Goal: Task Accomplishment & Management: Manage account settings

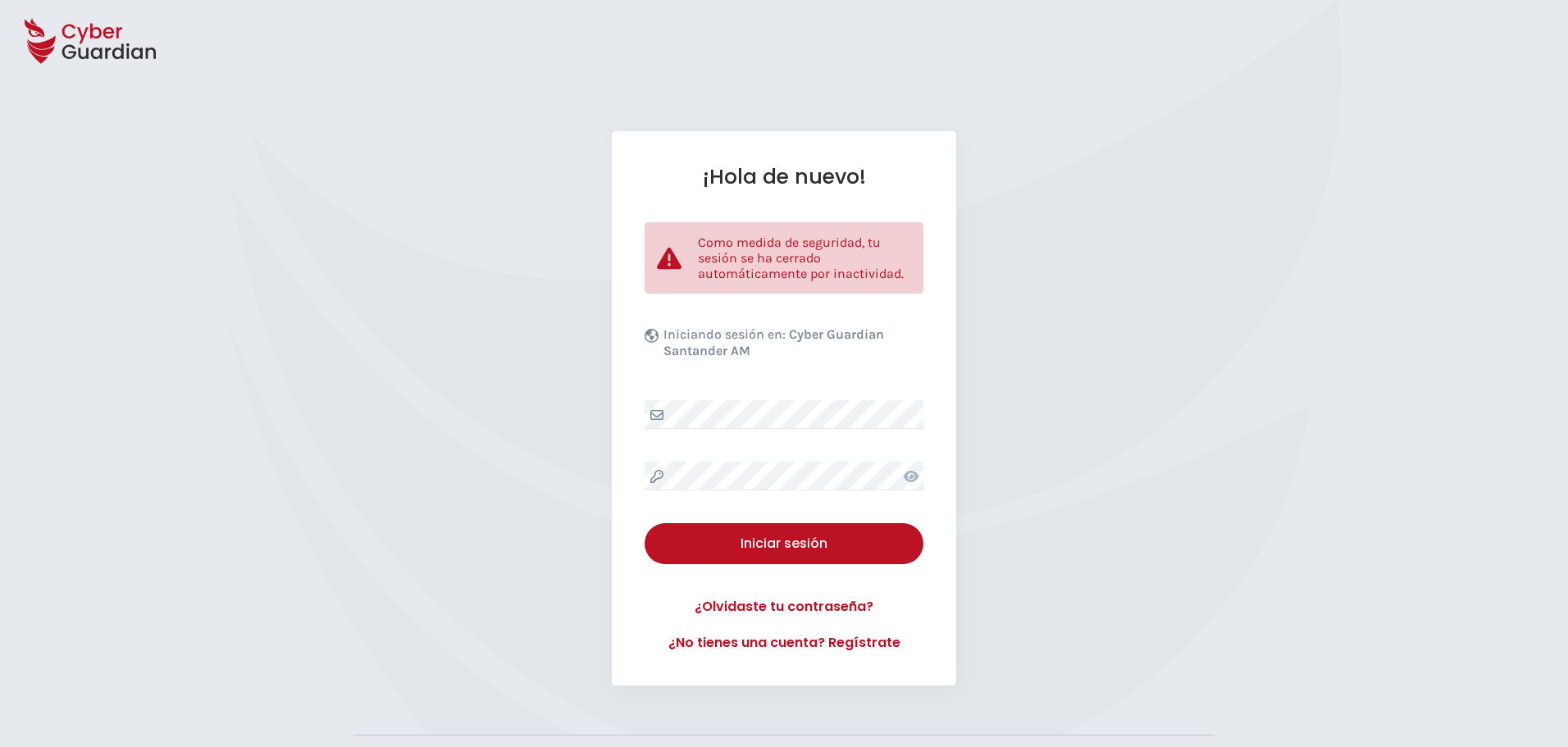
click at [759, 430] on div "¡Hola de nuevo! Como medida de seguridad, tu sesión se ha cerrado automáticamen…" at bounding box center [783, 408] width 344 height 554
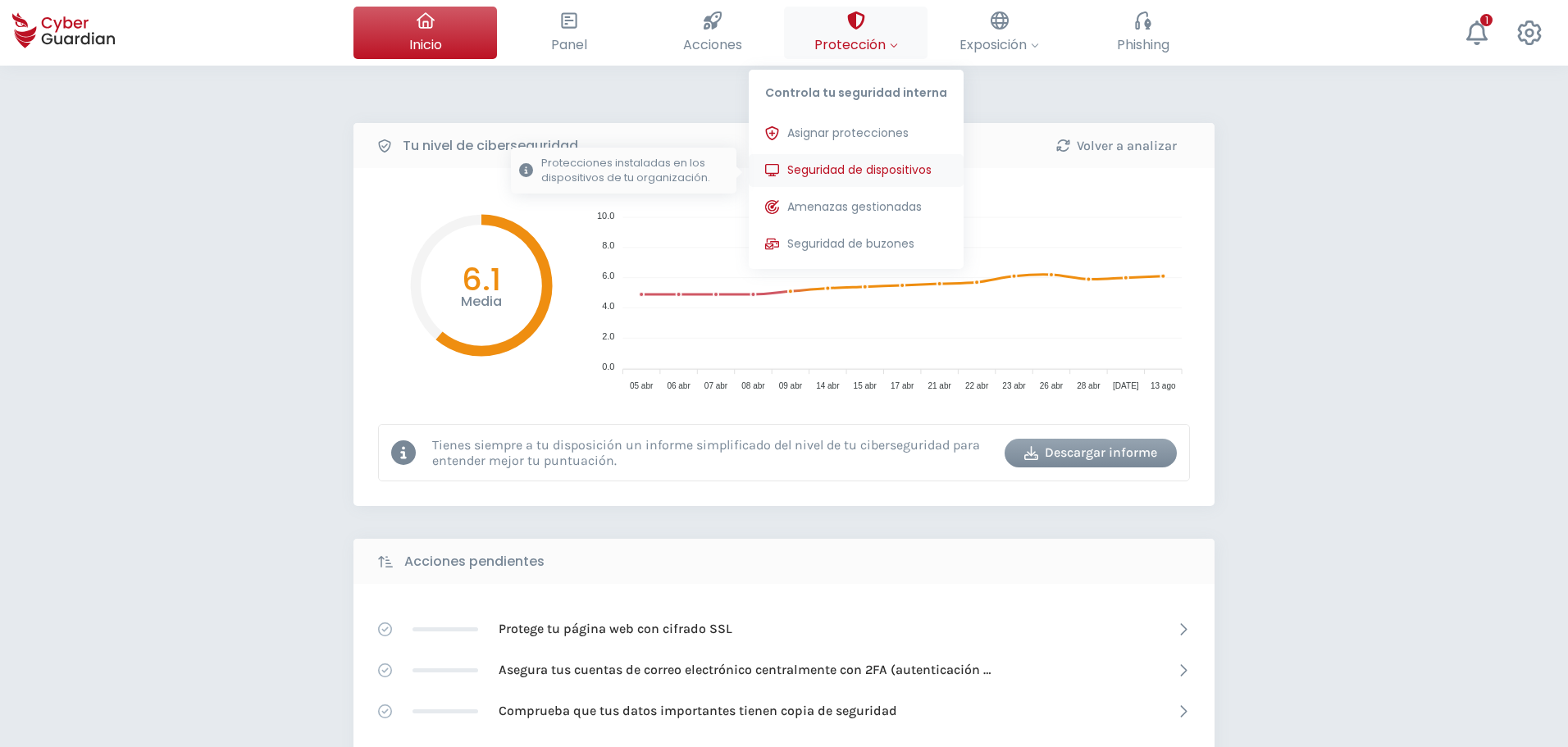
click at [819, 166] on span "Seguridad de dispositivos" at bounding box center [859, 170] width 144 height 18
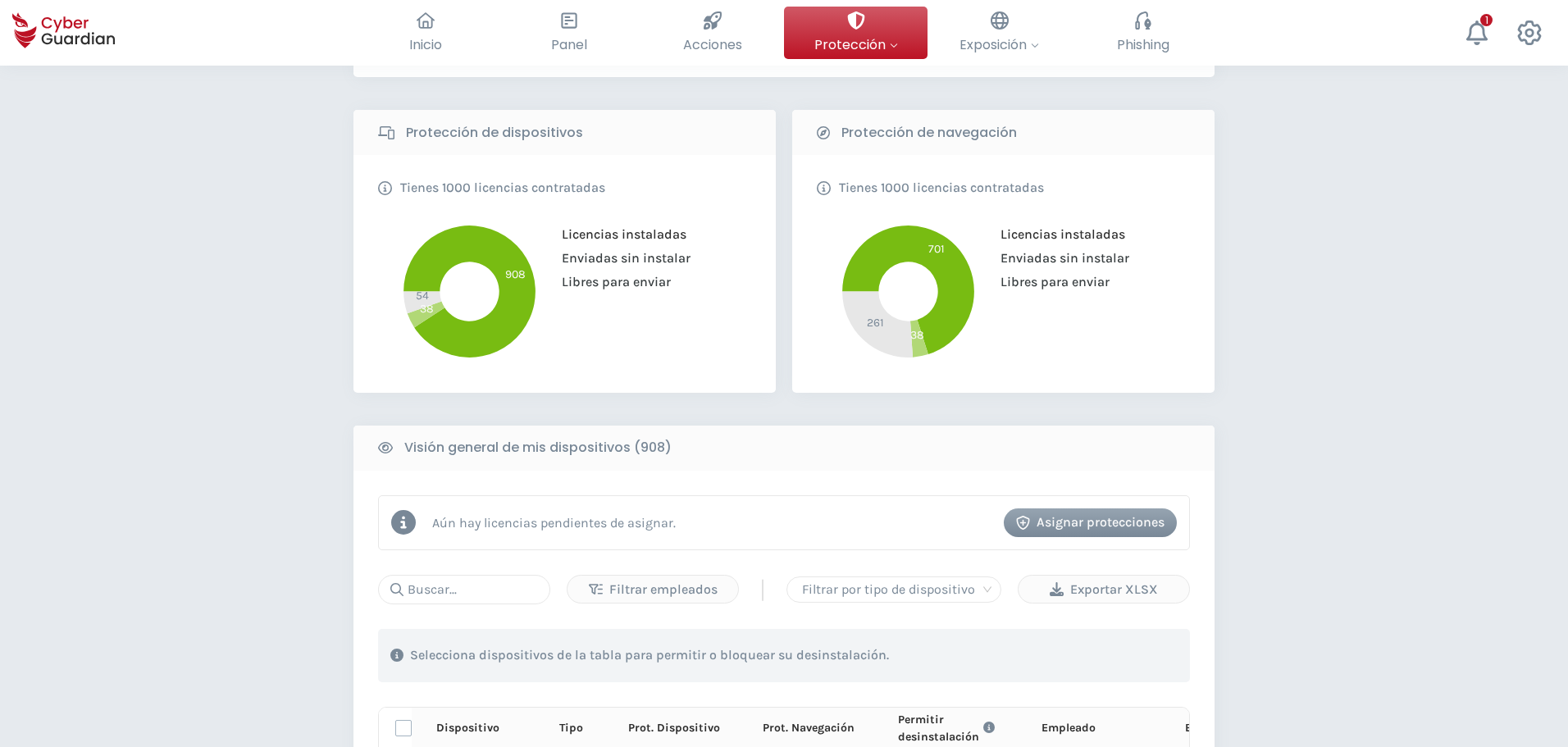
scroll to position [328, 0]
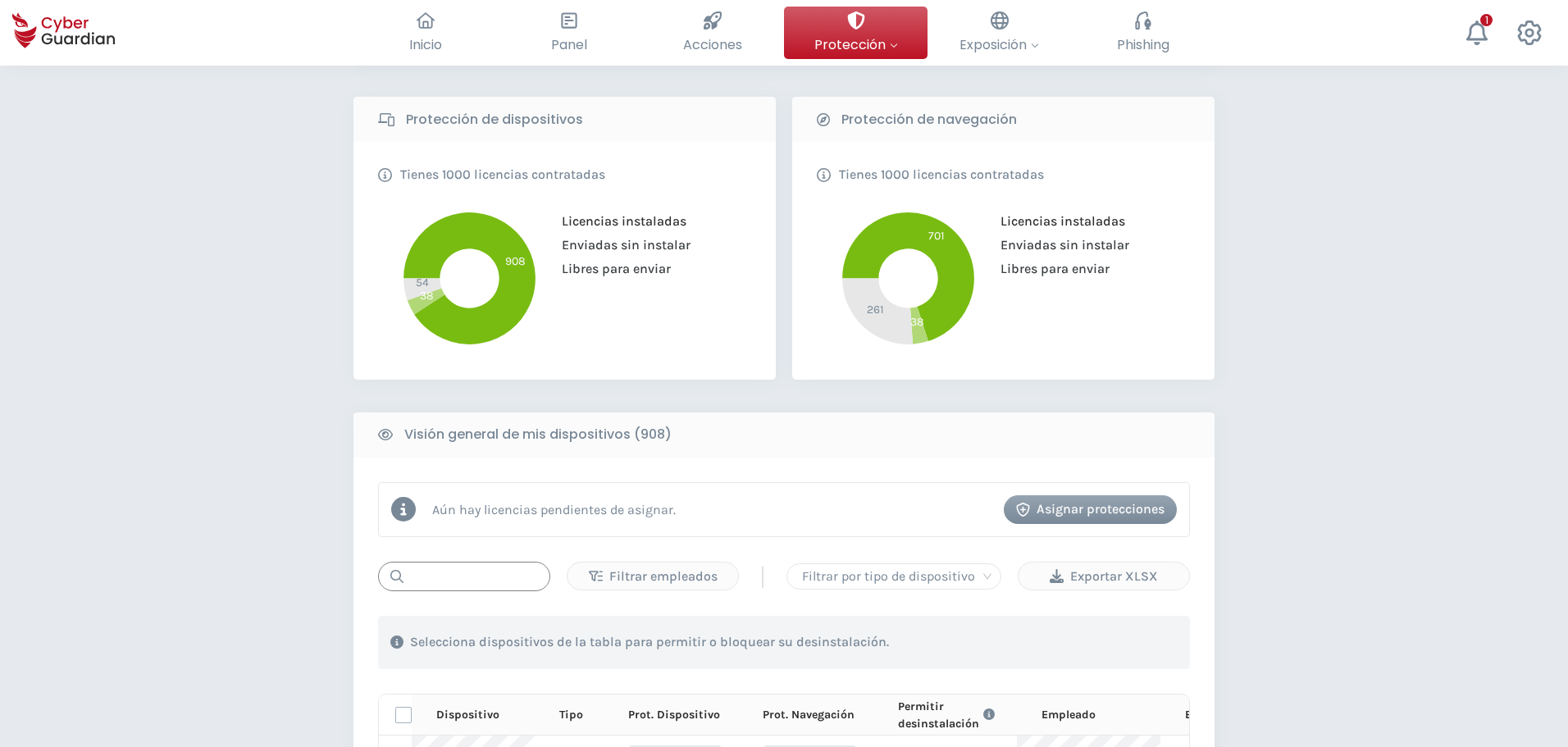
click at [447, 584] on input "text" at bounding box center [464, 576] width 172 height 30
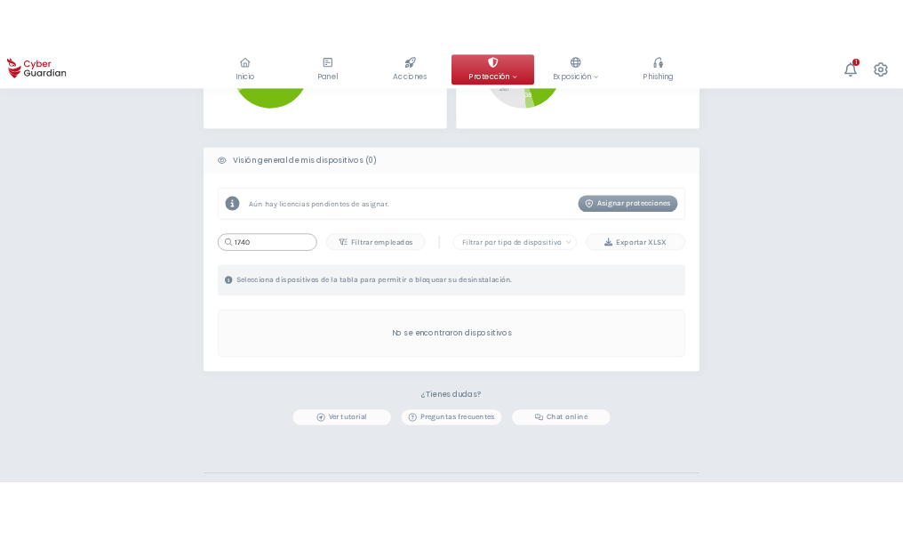
scroll to position [622, 0]
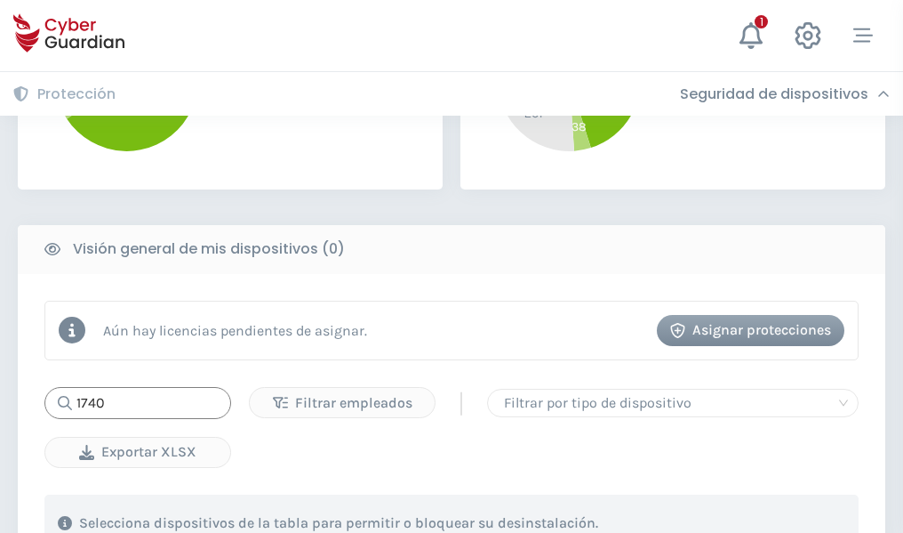
type input "1740"
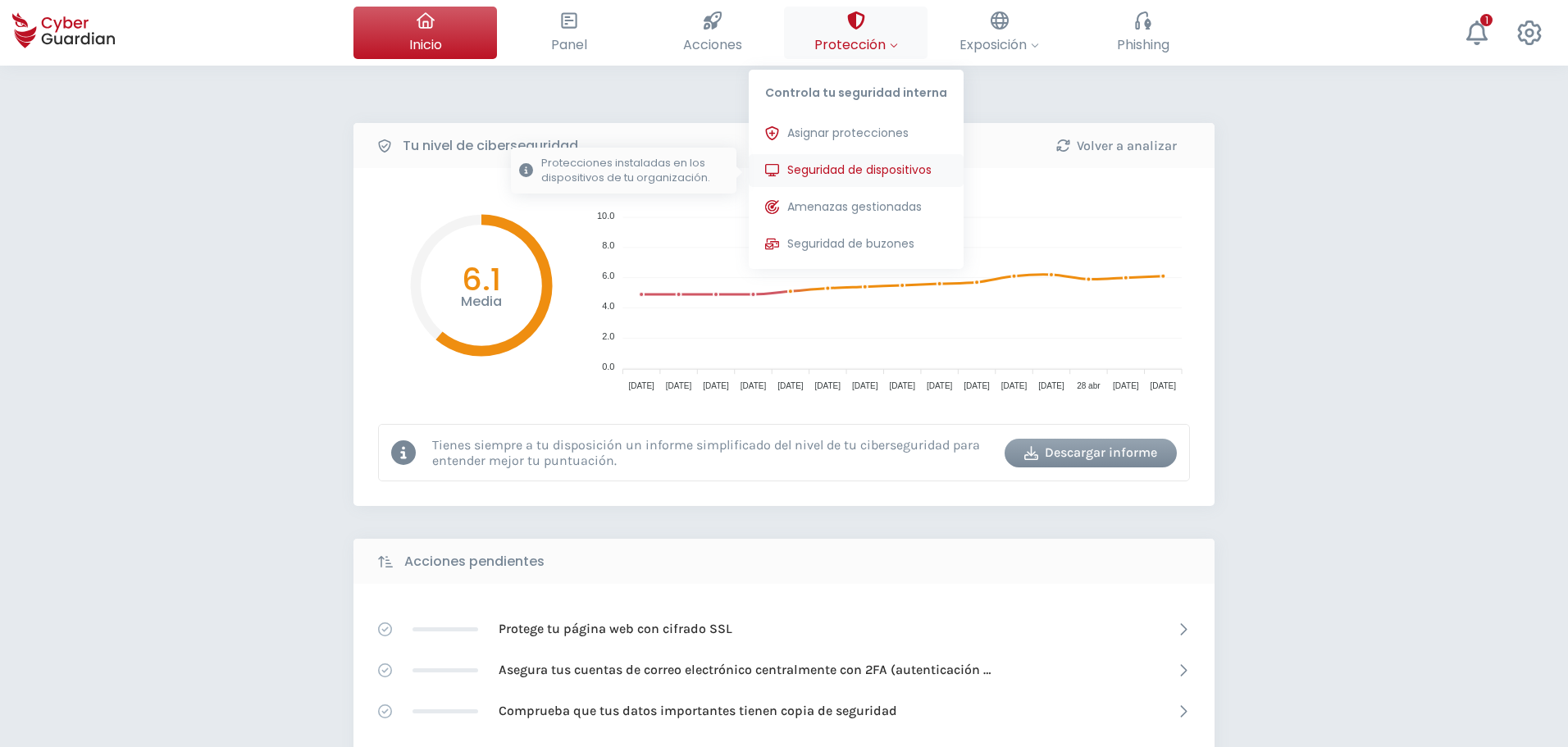
click at [832, 160] on button "Seguridad de dispositivos Protecciones instaladas en los dispositivos de tu org…" at bounding box center [856, 171] width 215 height 33
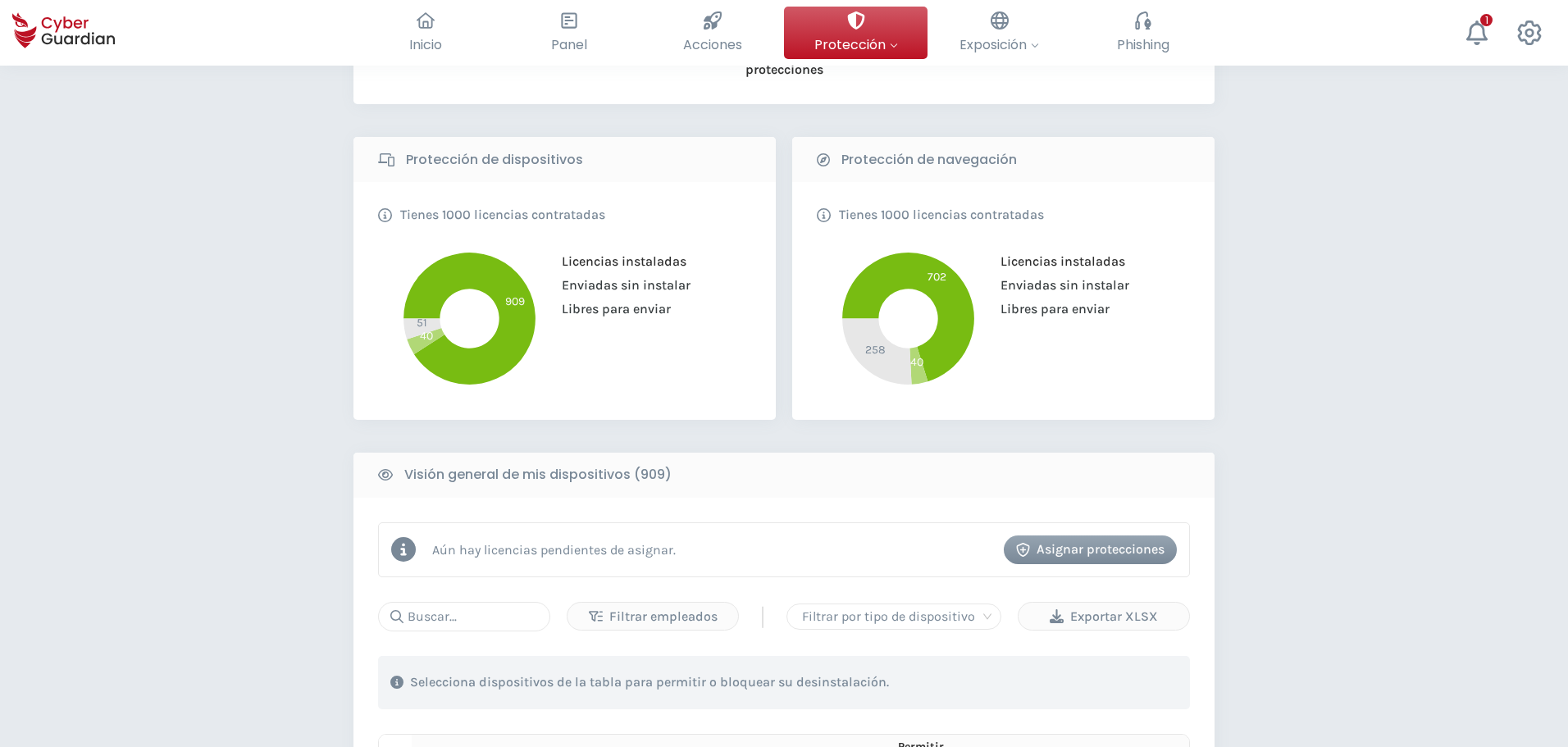
scroll to position [328, 0]
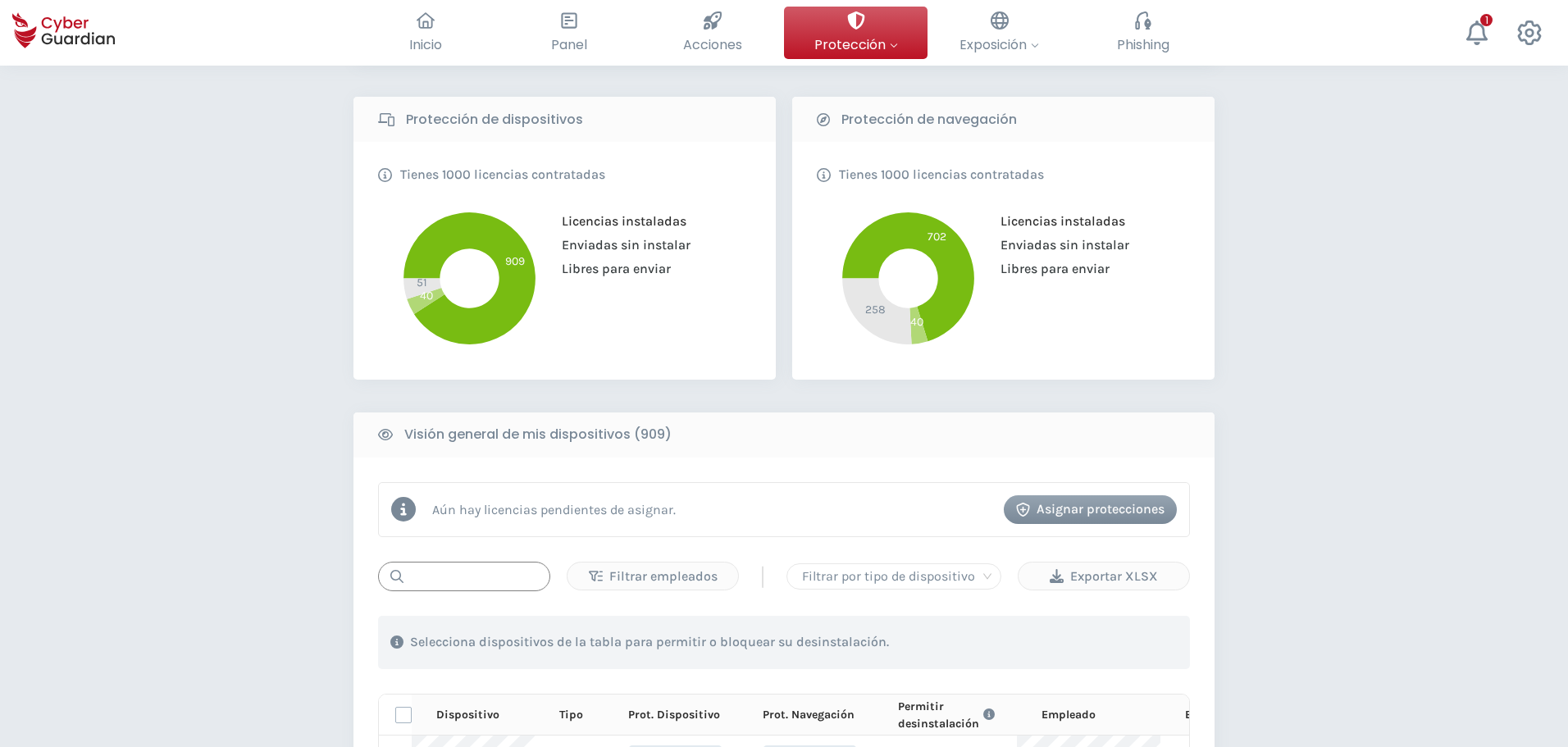
click at [435, 491] on input "text" at bounding box center [464, 576] width 172 height 30
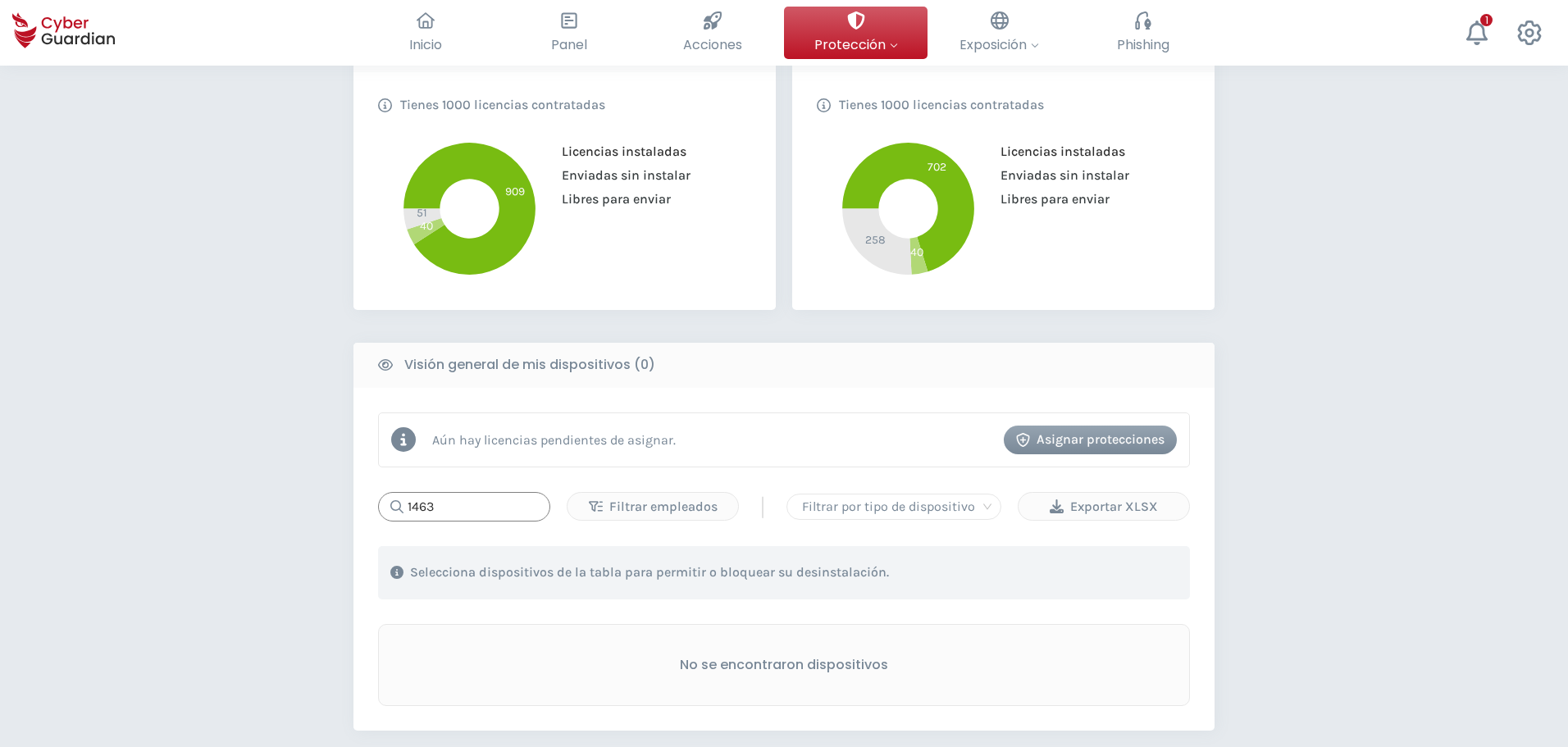
scroll to position [492, 0]
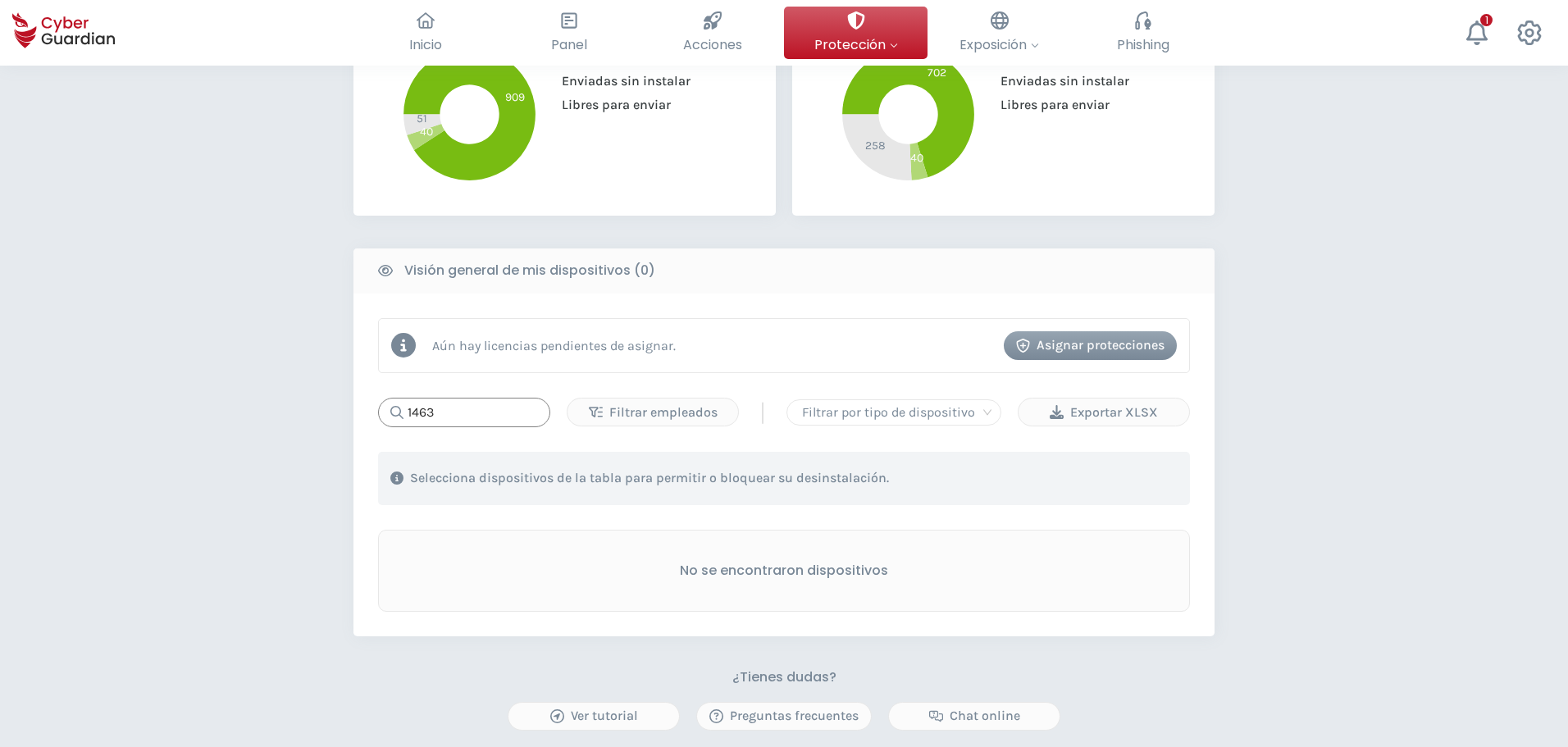
drag, startPoint x: 452, startPoint y: 407, endPoint x: 364, endPoint y: 417, distance: 88.6
click at [364, 417] on div "Aún hay licencias pendientes de asignar. Asignar protecciones 1463 Filtrar empl…" at bounding box center [783, 465] width 861 height 343
drag, startPoint x: 470, startPoint y: 412, endPoint x: 282, endPoint y: 397, distance: 188.6
click at [282, 397] on div "PROTECCIÓN > Seguridad de dispositivos ¿Cómo funciona? Añade empleados Instala …" at bounding box center [784, 280] width 1568 height 1413
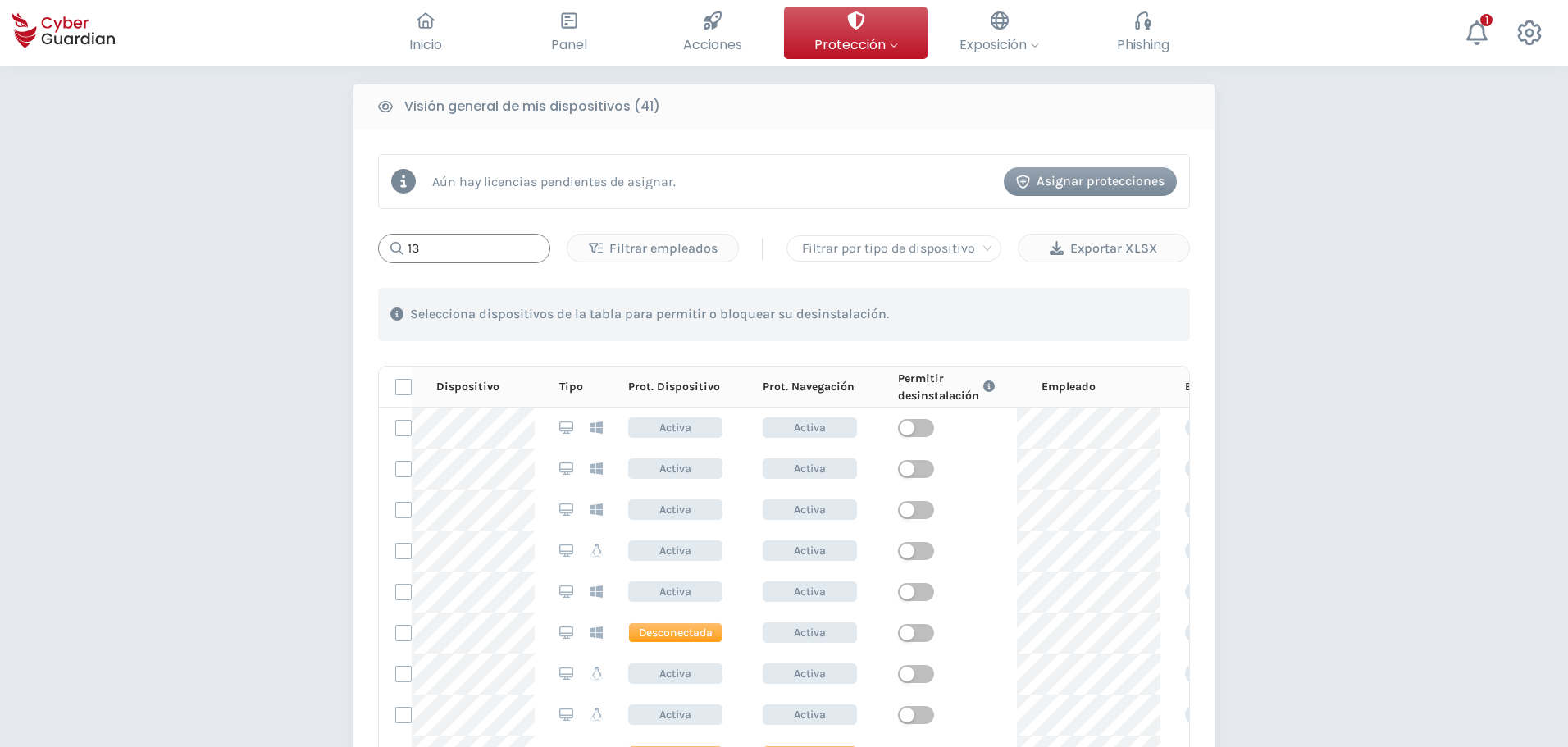
scroll to position [574, 0]
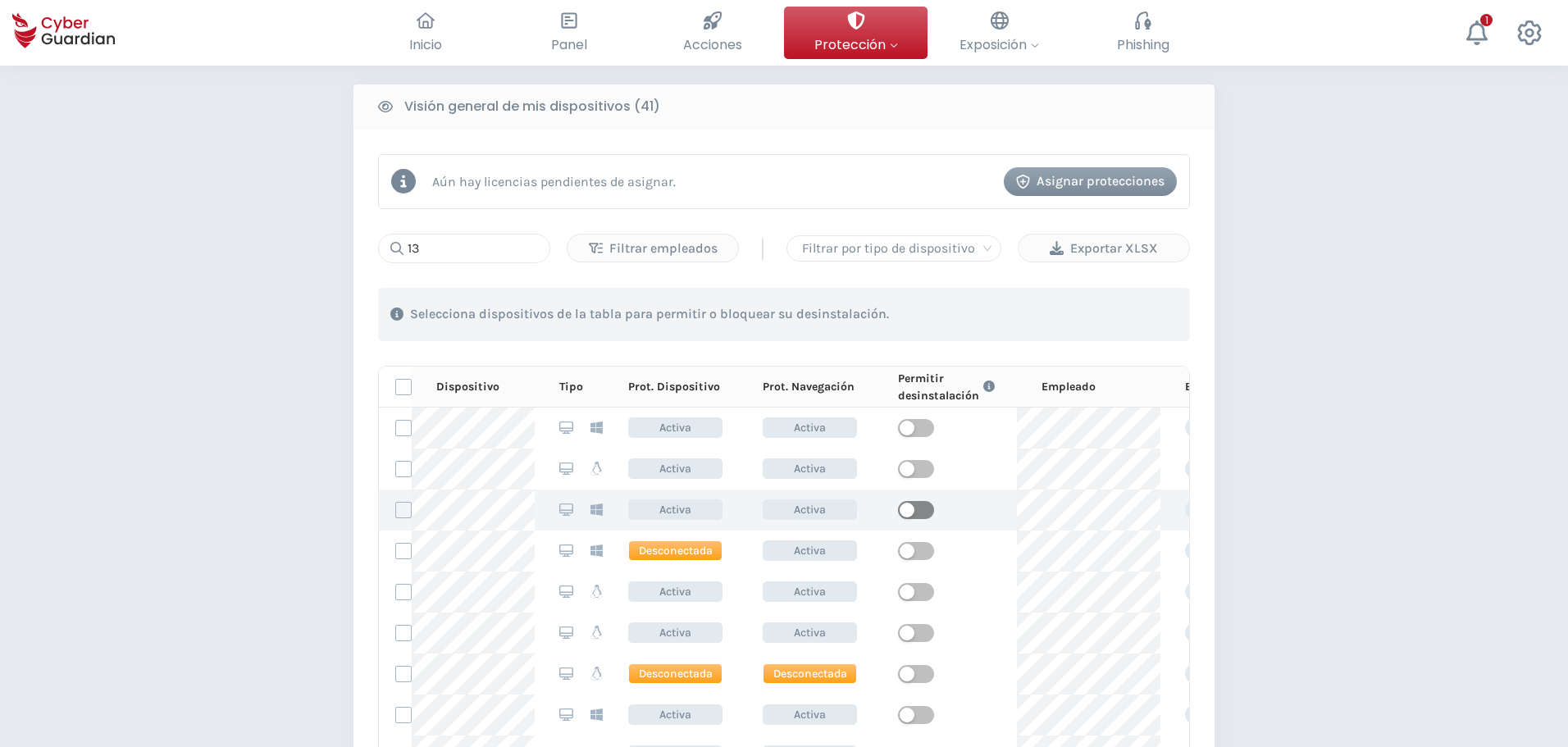
click at [832, 491] on span "button" at bounding box center [915, 510] width 36 height 18
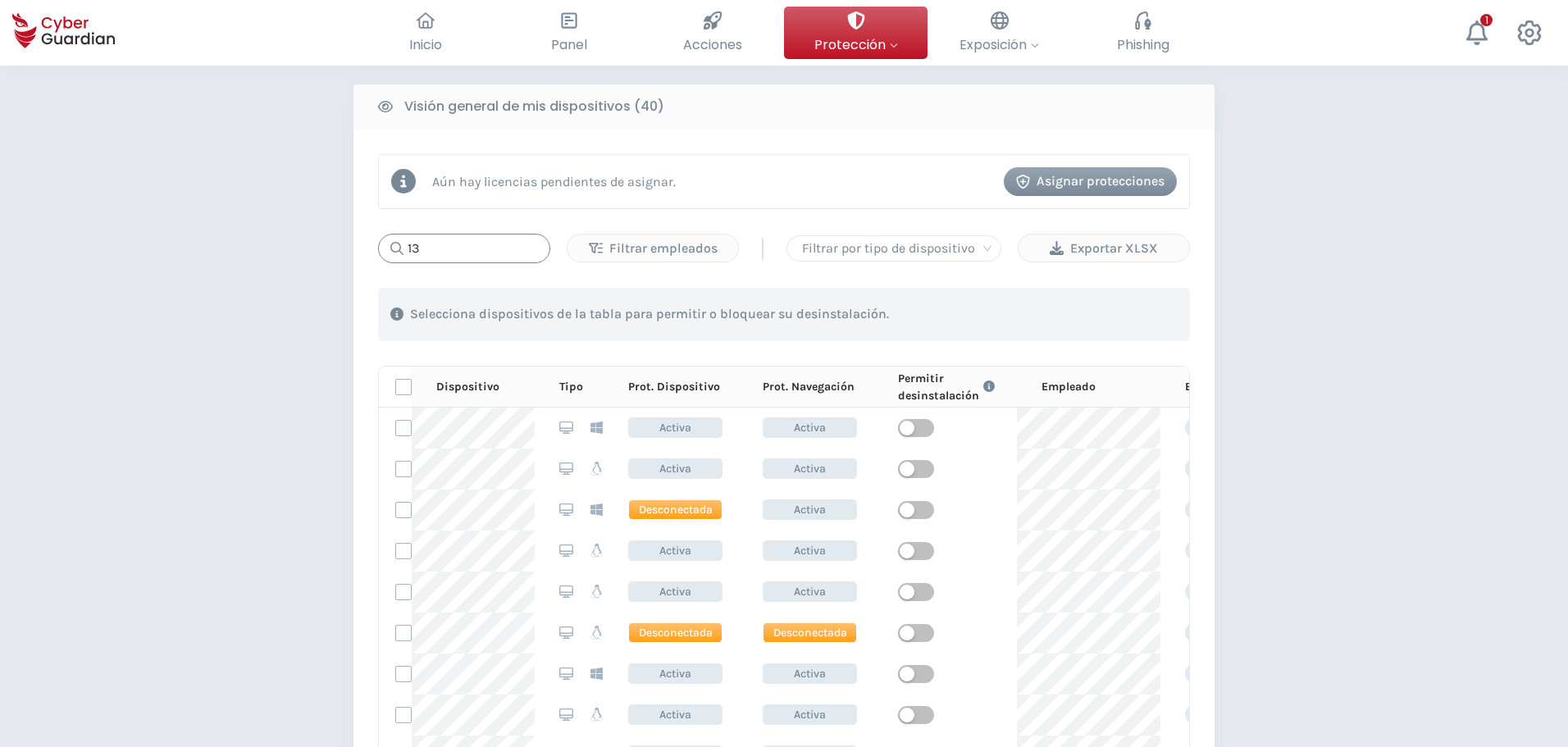
drag, startPoint x: 451, startPoint y: 255, endPoint x: 392, endPoint y: 257, distance: 59.0
click at [392, 257] on div "13" at bounding box center [464, 248] width 172 height 30
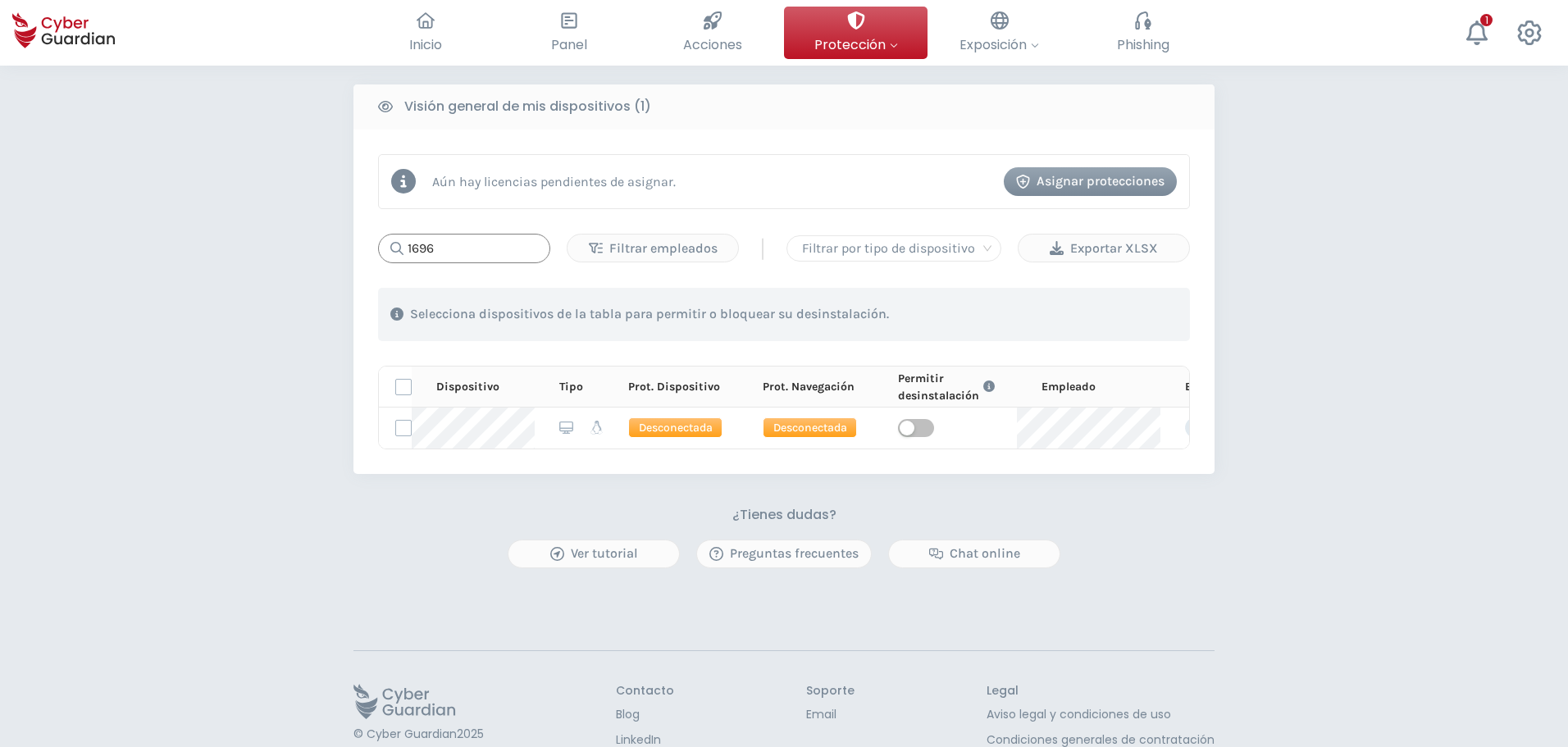
scroll to position [0, 0]
click at [832, 431] on span "button" at bounding box center [915, 428] width 36 height 18
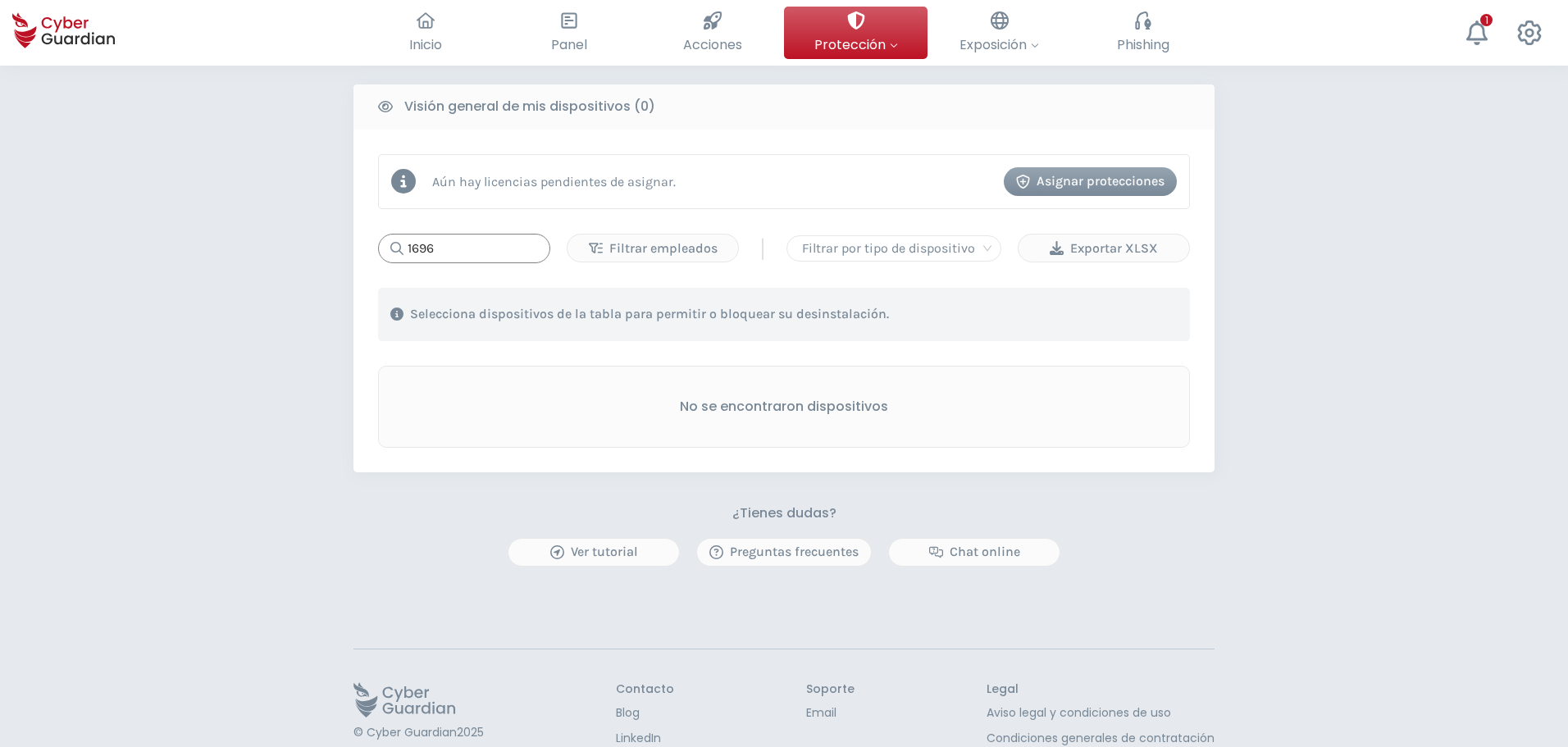
click at [451, 255] on input "1696" at bounding box center [464, 248] width 172 height 30
click at [445, 254] on input "1696" at bounding box center [464, 248] width 172 height 30
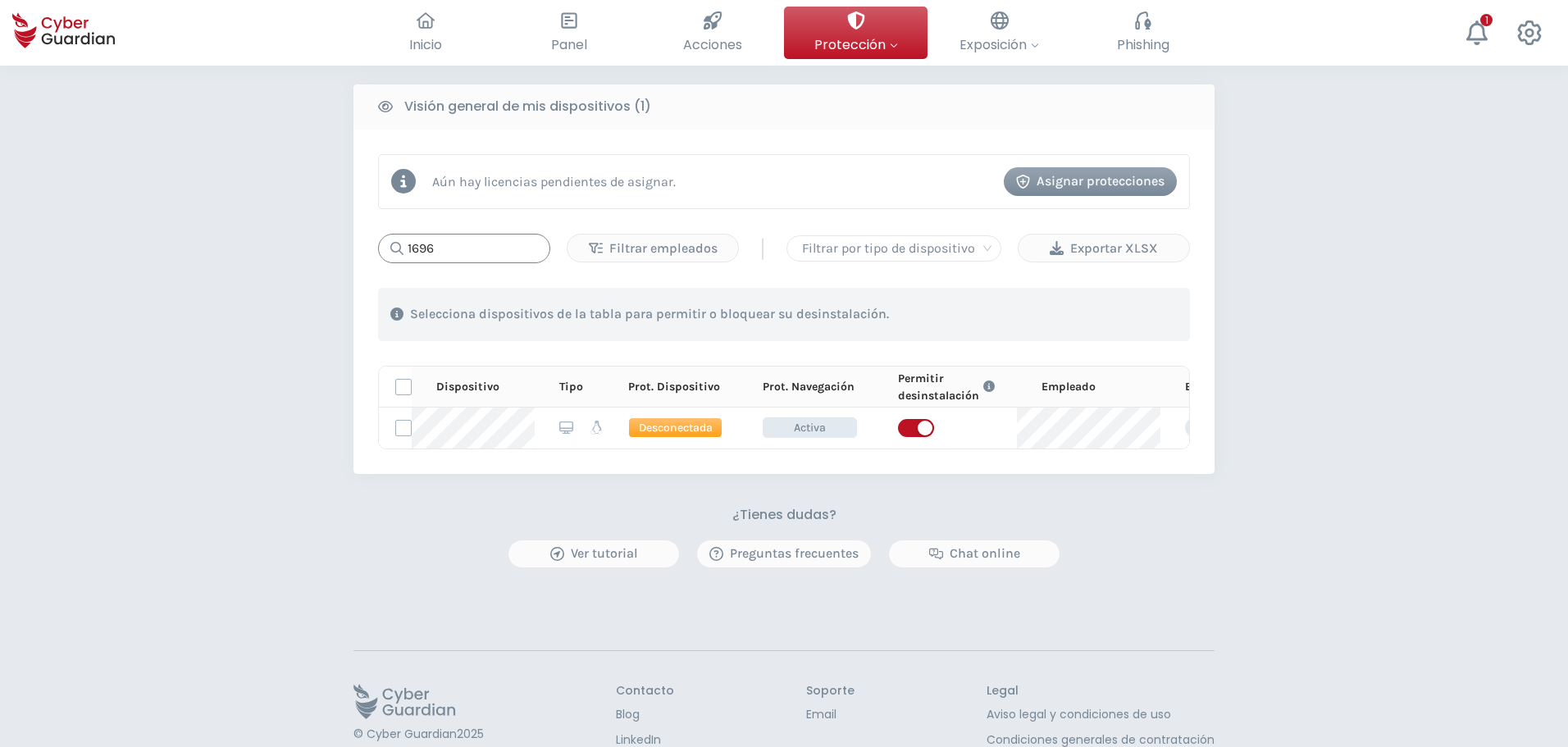
click at [477, 254] on input "1696" at bounding box center [464, 248] width 172 height 30
click at [469, 254] on input "1696" at bounding box center [464, 248] width 172 height 30
click at [832, 381] on div "PROTECCIÓN > Seguridad de dispositivos ¿Cómo funciona? Añade empleados Instala …" at bounding box center [784, 117] width 1568 height 1415
click at [451, 248] on input "1696" at bounding box center [464, 248] width 172 height 30
click at [491, 247] on input "1696" at bounding box center [464, 248] width 172 height 30
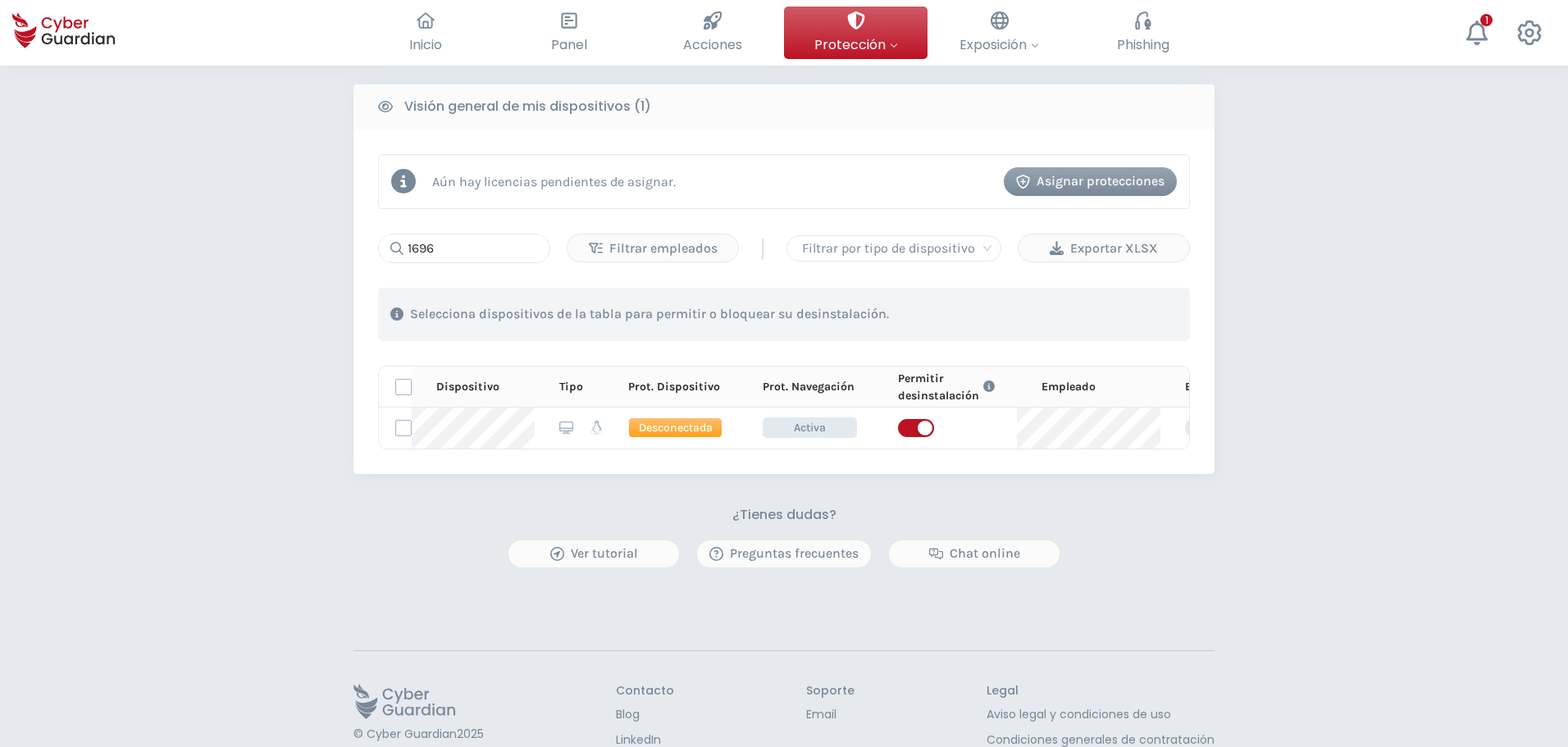
click at [291, 366] on div "PROTECCIÓN > Seguridad de dispositivos ¿Cómo funciona? Añade empleados Instala …" at bounding box center [784, 117] width 1568 height 1415
click at [481, 255] on input "1696" at bounding box center [464, 248] width 172 height 30
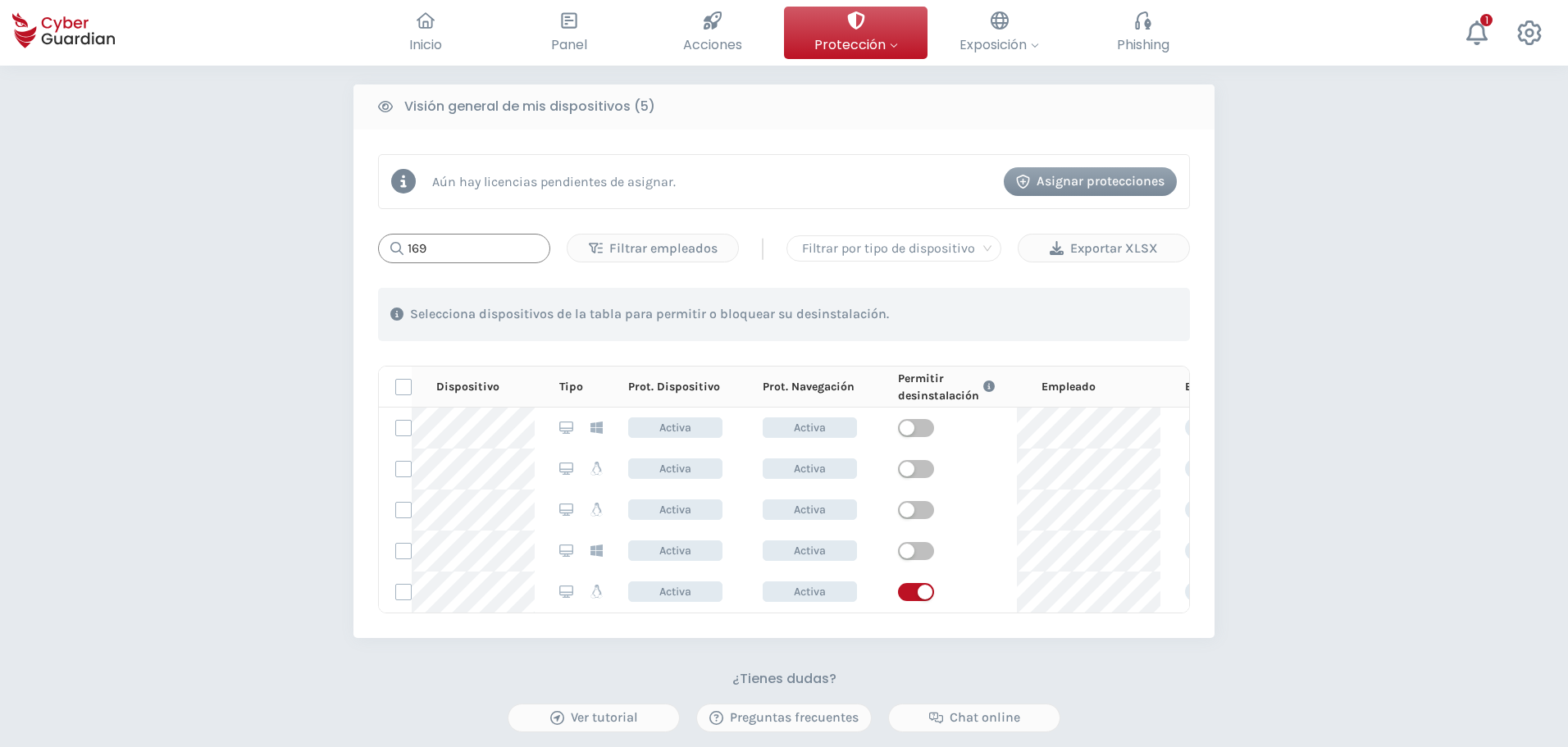
type input "1696"
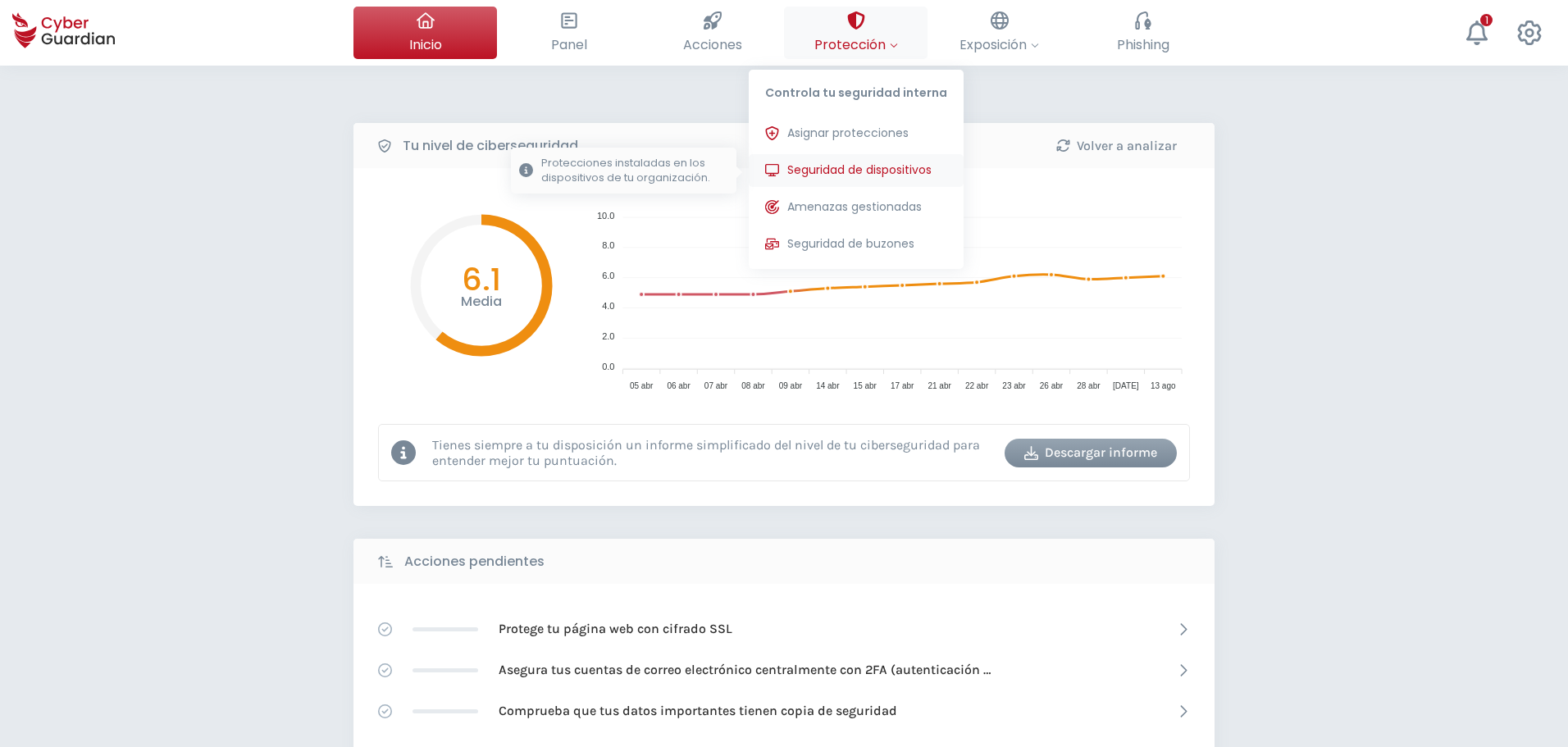
click at [834, 166] on span "Seguridad de dispositivos" at bounding box center [859, 170] width 144 height 18
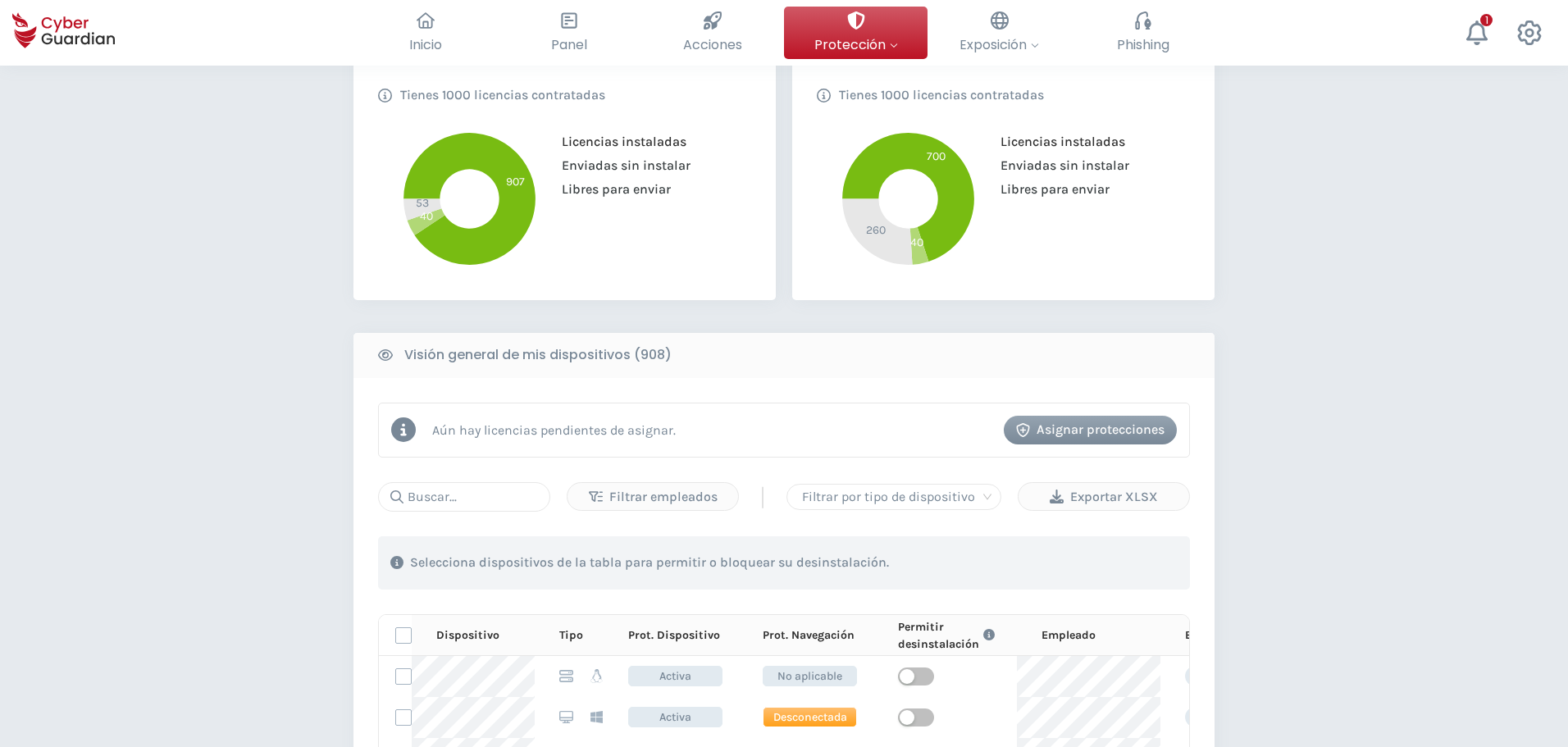
scroll to position [410, 0]
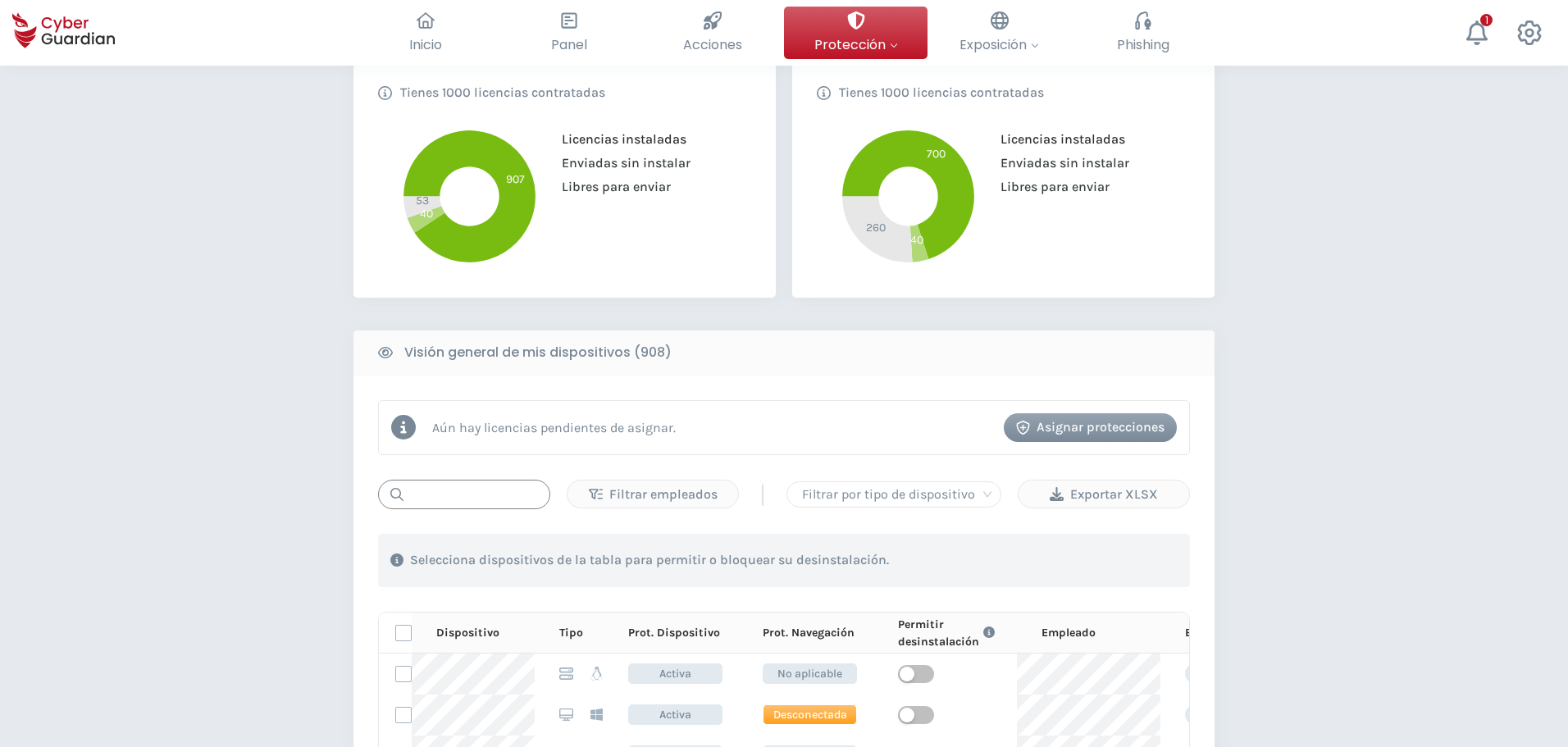
click at [455, 491] on input "text" at bounding box center [464, 494] width 172 height 30
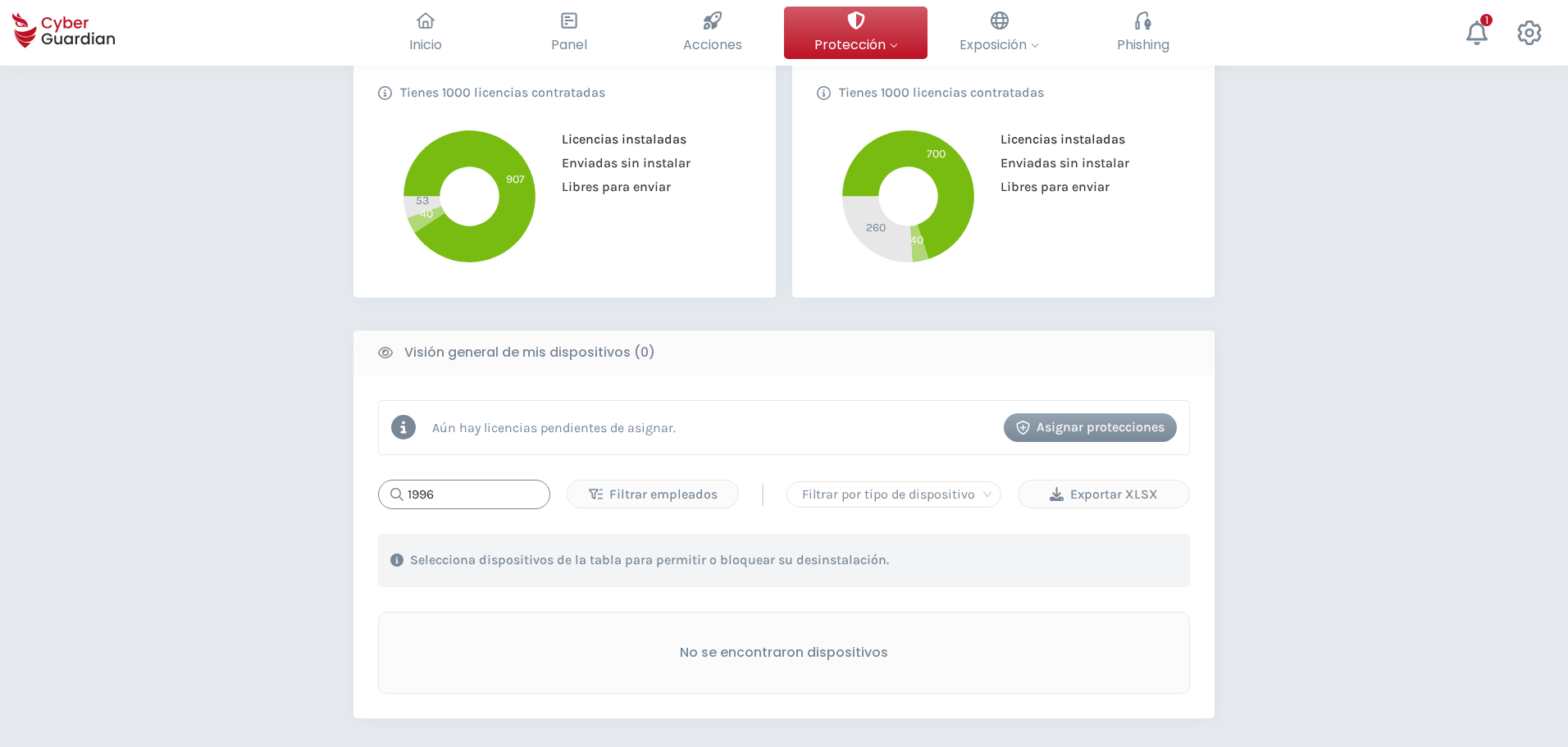
drag, startPoint x: 449, startPoint y: 492, endPoint x: 403, endPoint y: 492, distance: 46.0
click at [403, 492] on input "1996" at bounding box center [464, 494] width 172 height 30
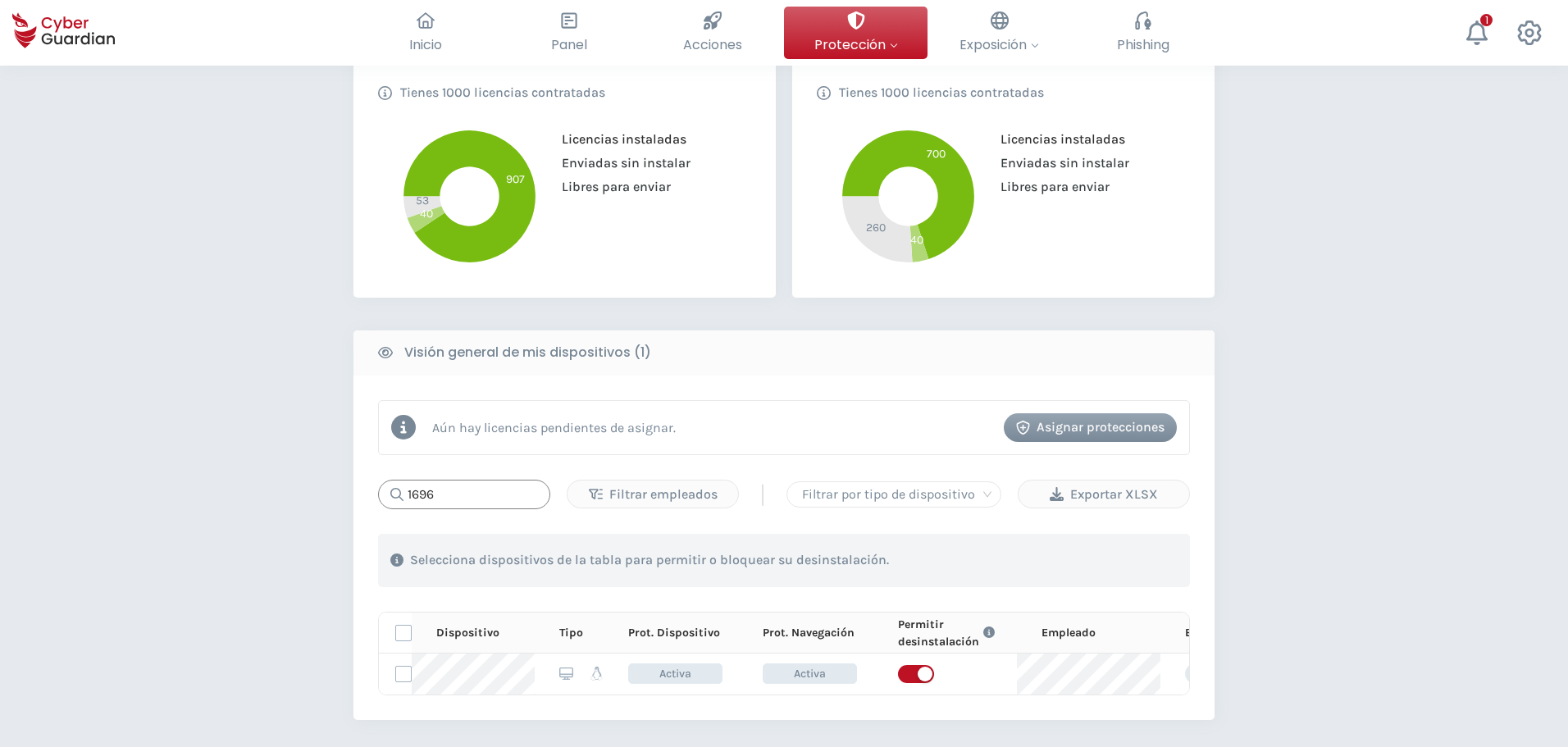
drag, startPoint x: 444, startPoint y: 496, endPoint x: 386, endPoint y: 486, distance: 58.9
click at [386, 486] on div "1696" at bounding box center [464, 494] width 172 height 30
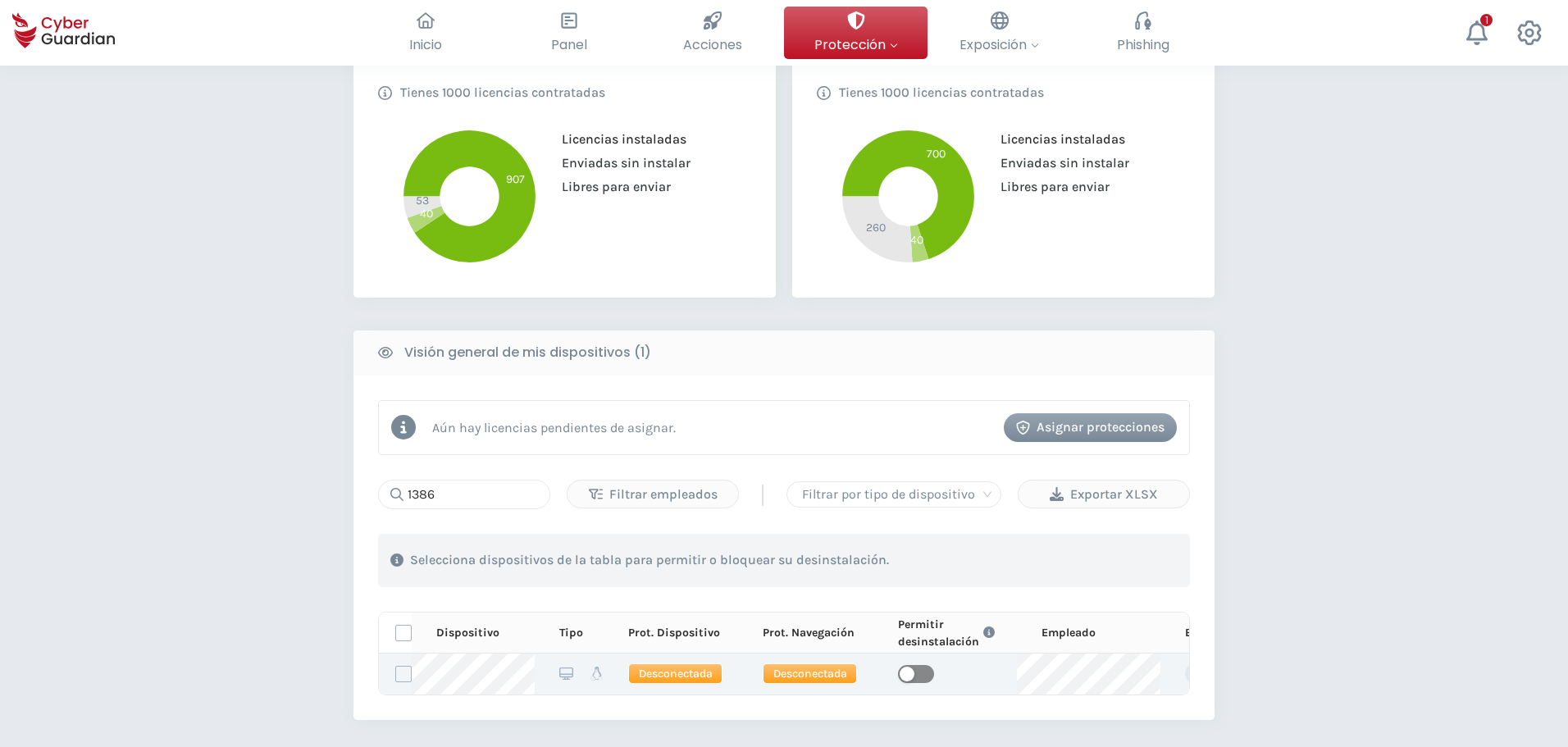
click at [923, 672] on span "button" at bounding box center [915, 674] width 36 height 18
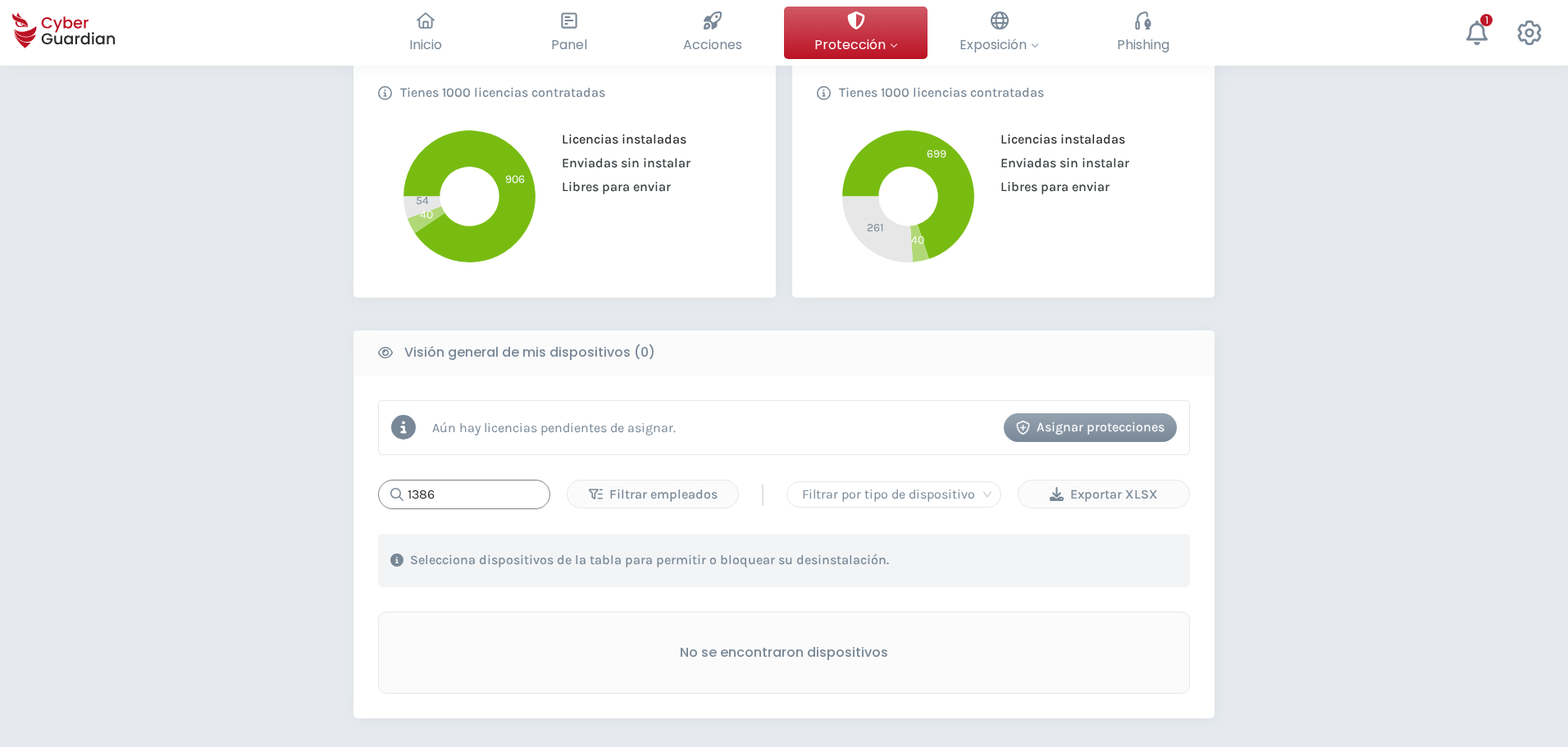
click at [479, 501] on input "1386" at bounding box center [464, 494] width 172 height 30
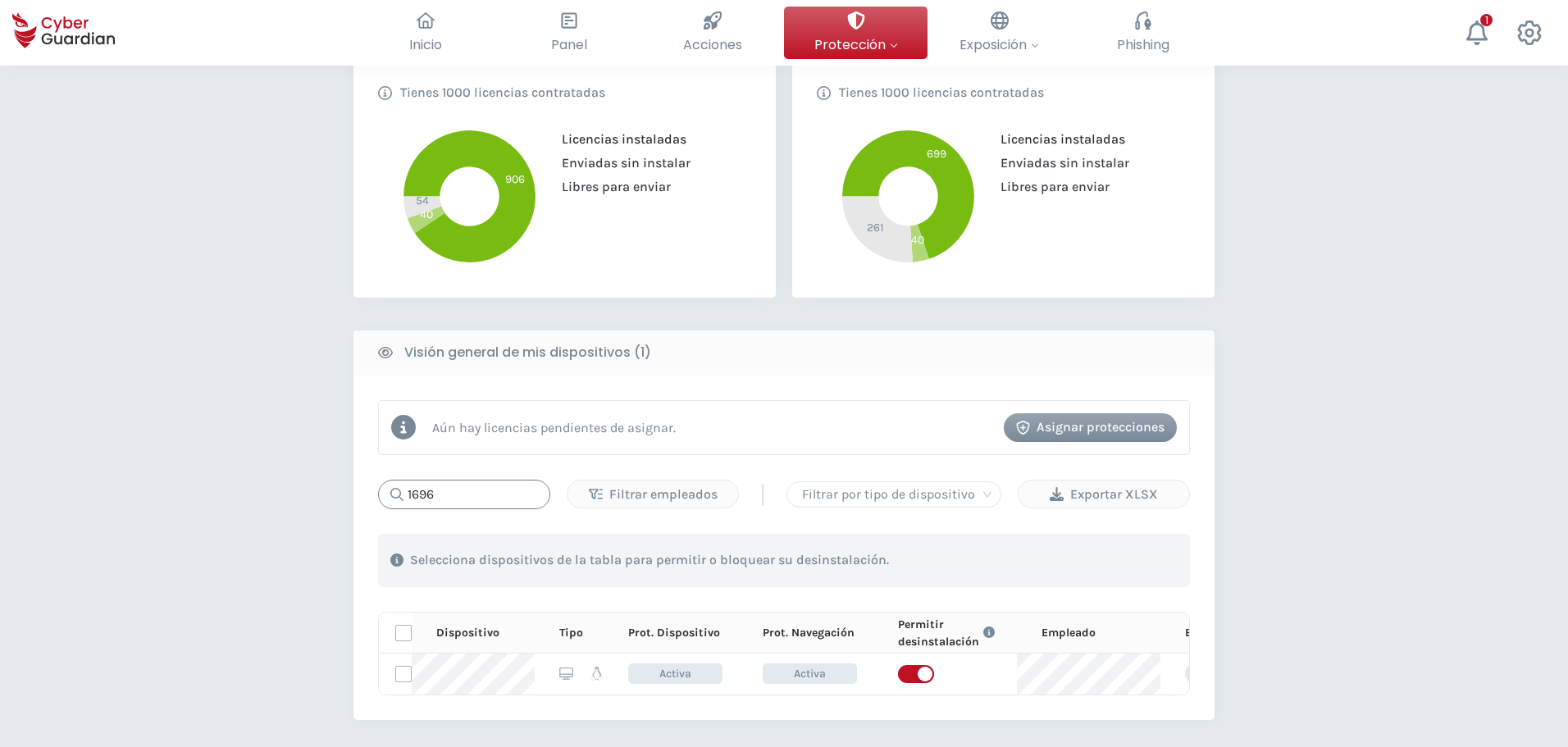
type input "1696"
